Goal: Book appointment/travel/reservation

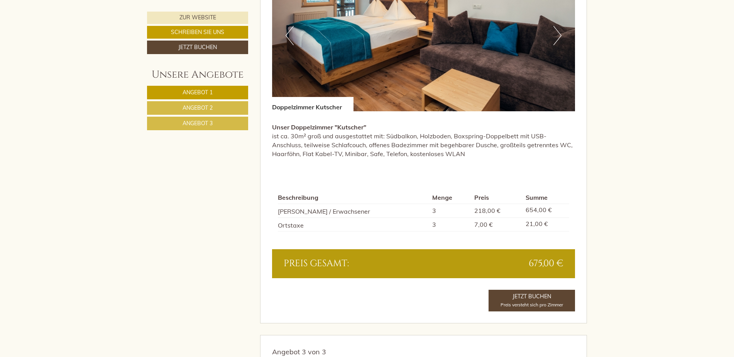
scroll to position [1158, 0]
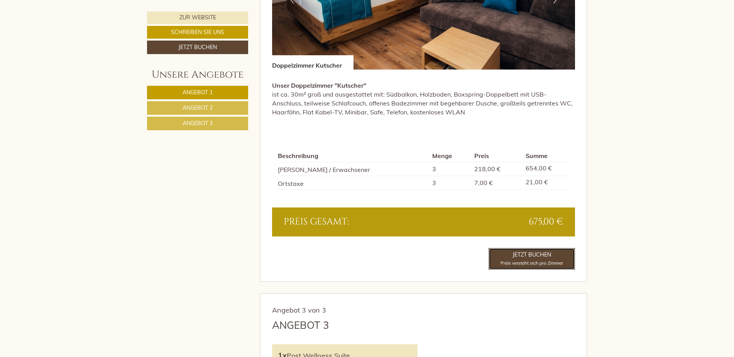
click at [556, 261] on span "Preis versteht sich pro Zimmer" at bounding box center [532, 263] width 63 height 6
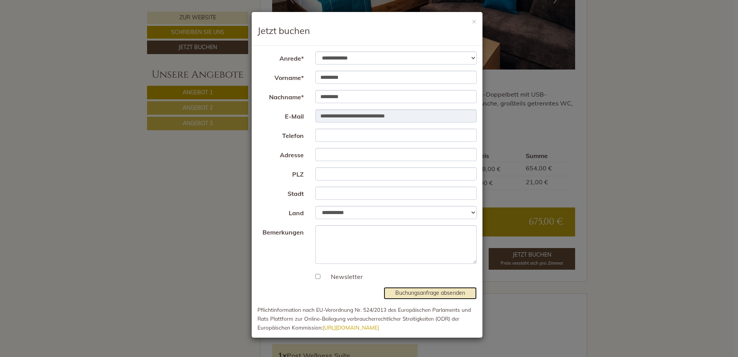
click at [406, 289] on button "Buchungsanfrage absenden" at bounding box center [430, 293] width 93 height 12
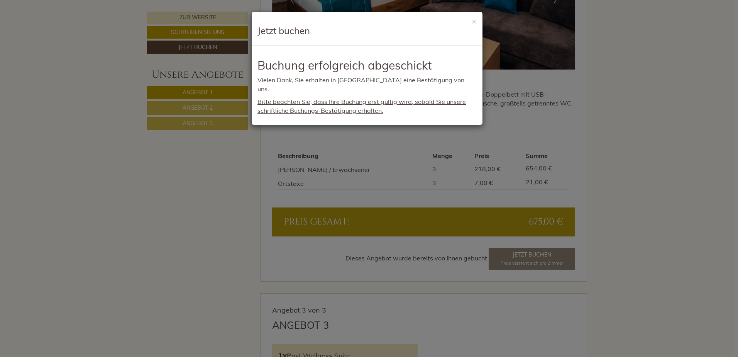
click at [618, 75] on div "**********" at bounding box center [369, 178] width 738 height 357
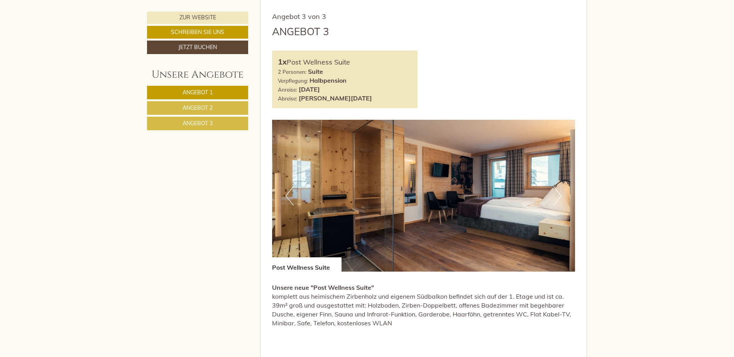
scroll to position [1467, 0]
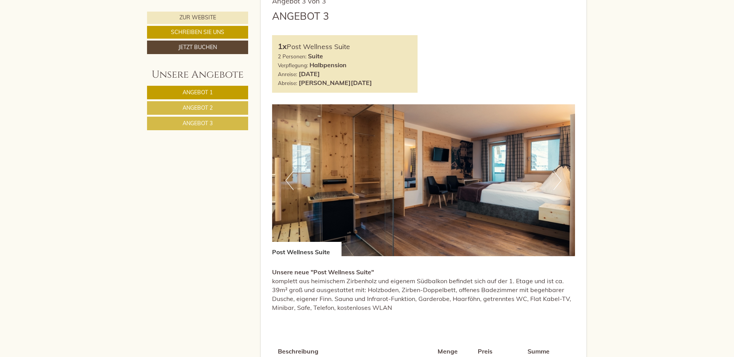
click at [560, 181] on button "Next" at bounding box center [558, 180] width 8 height 19
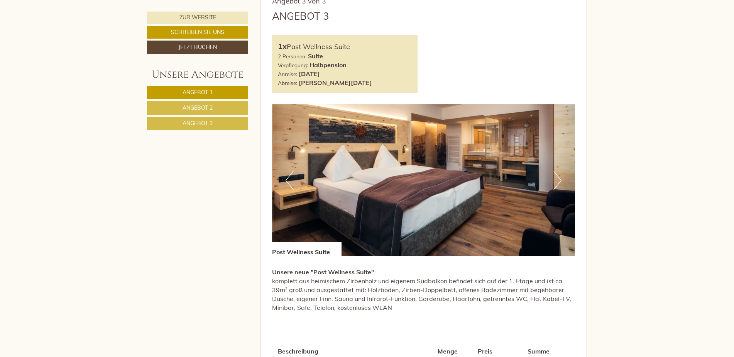
click at [559, 187] on button "Next" at bounding box center [558, 180] width 8 height 19
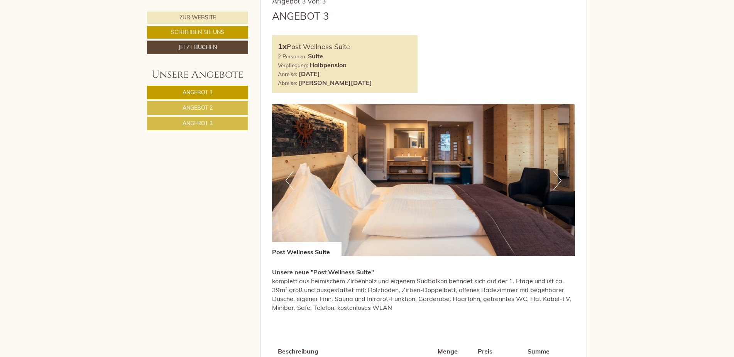
click at [558, 186] on button "Next" at bounding box center [558, 180] width 8 height 19
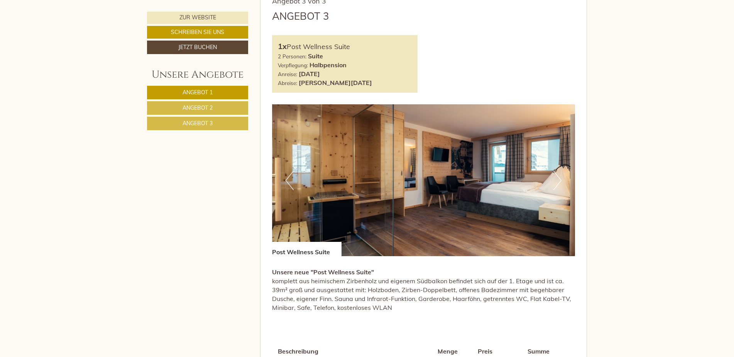
click at [558, 186] on button "Next" at bounding box center [558, 180] width 8 height 19
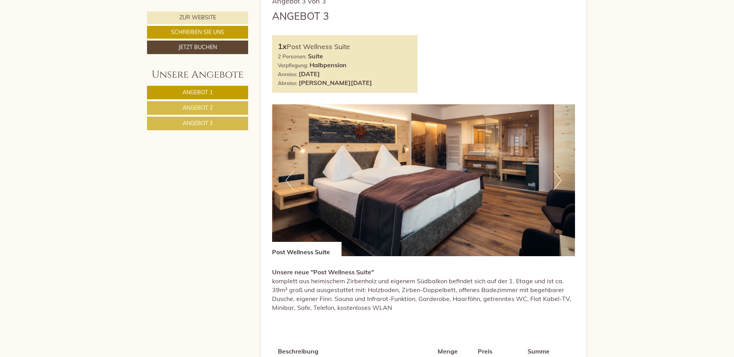
click at [558, 186] on button "Next" at bounding box center [558, 180] width 8 height 19
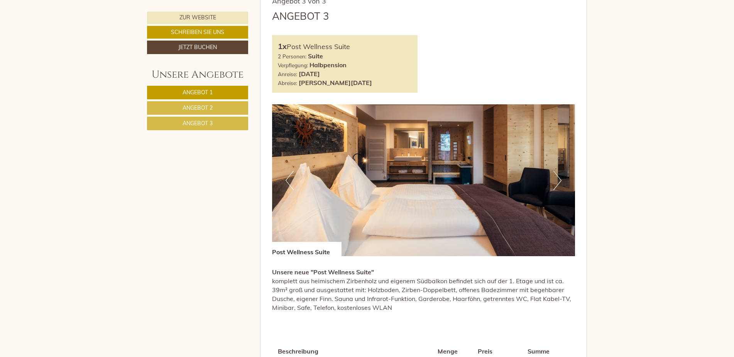
click at [558, 186] on button "Next" at bounding box center [558, 180] width 8 height 19
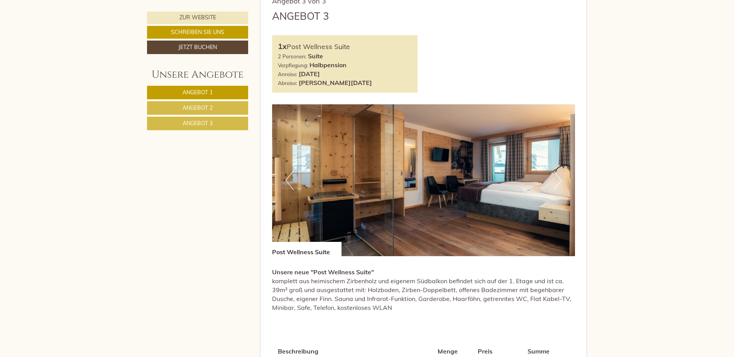
click at [558, 186] on button "Next" at bounding box center [558, 180] width 8 height 19
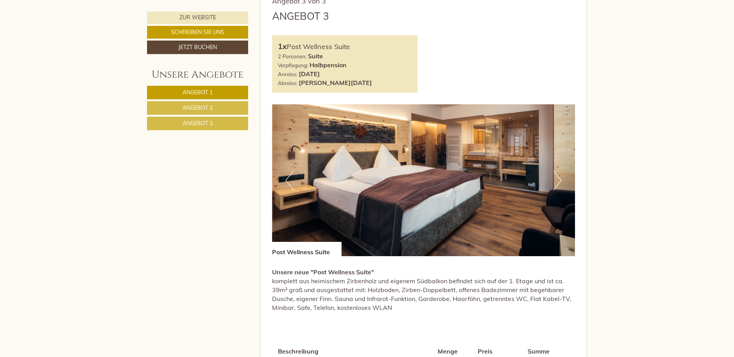
click at [558, 186] on button "Next" at bounding box center [558, 180] width 8 height 19
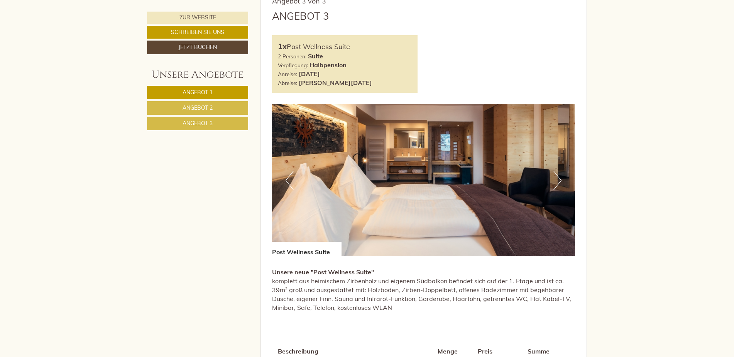
click at [558, 186] on button "Next" at bounding box center [558, 180] width 8 height 19
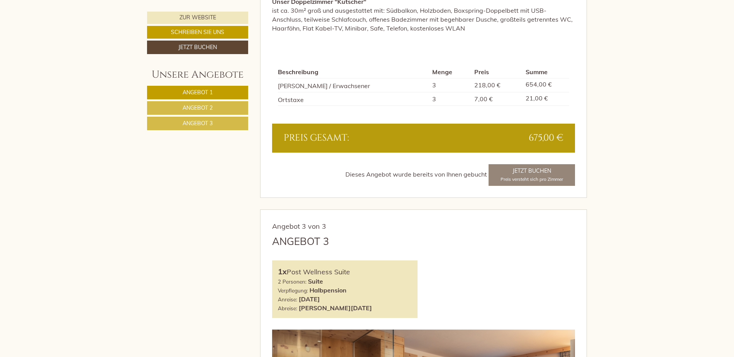
scroll to position [1158, 0]
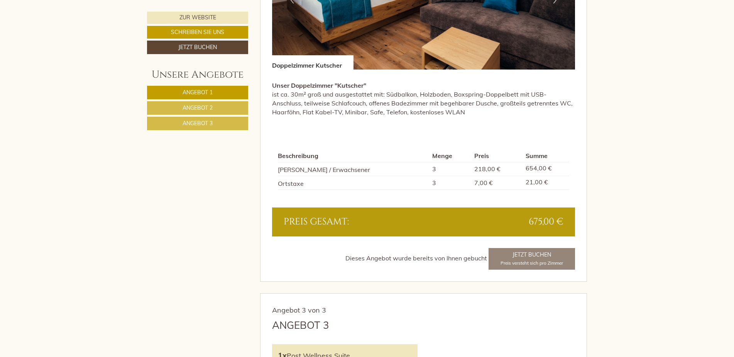
click at [635, 154] on div "Herzliche Grüße aus Nauders Herzlich Willkommen im traditionsreichen 4* Hotel P…" at bounding box center [367, 318] width 734 height 2263
